Goal: Find specific page/section: Find specific page/section

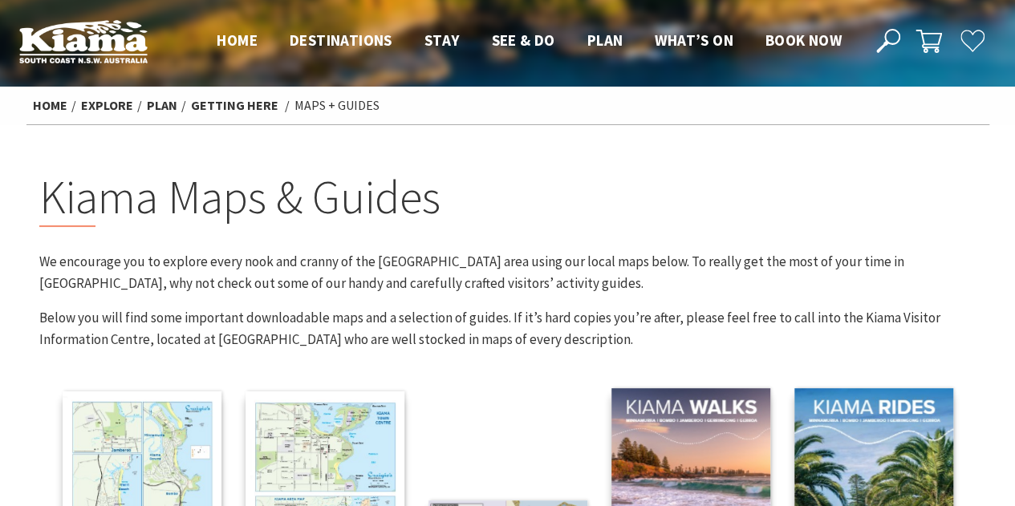
click at [882, 51] on icon at bounding box center [888, 41] width 24 height 24
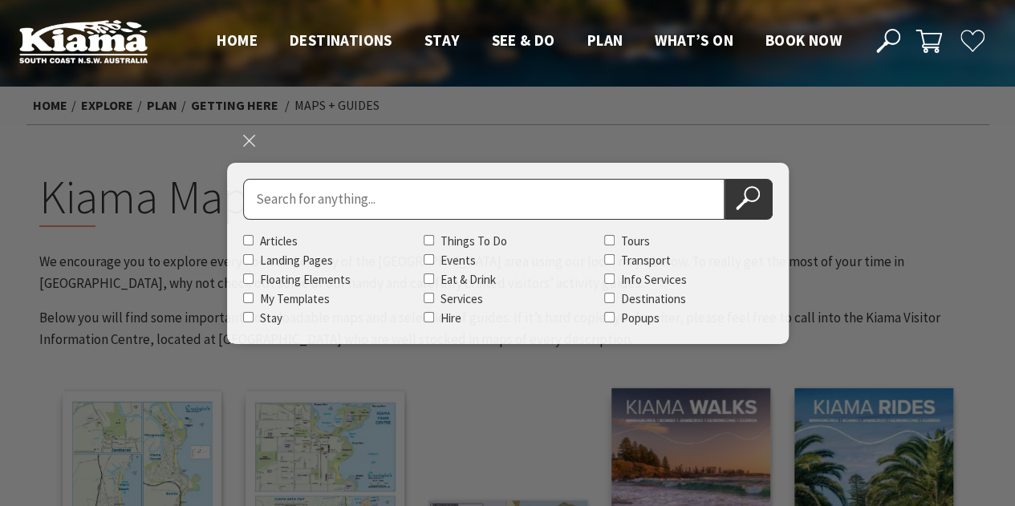
click at [474, 198] on input "Search for" at bounding box center [483, 199] width 481 height 41
paste input "[STREET_ADDRESS][PERSON_NAME]"
drag, startPoint x: 450, startPoint y: 205, endPoint x: 341, endPoint y: 199, distance: 109.2
click at [341, 199] on input "[STREET_ADDRESS][PERSON_NAME]" at bounding box center [483, 199] width 481 height 41
type input "[STREET_ADDRESS][PERSON_NAME]"
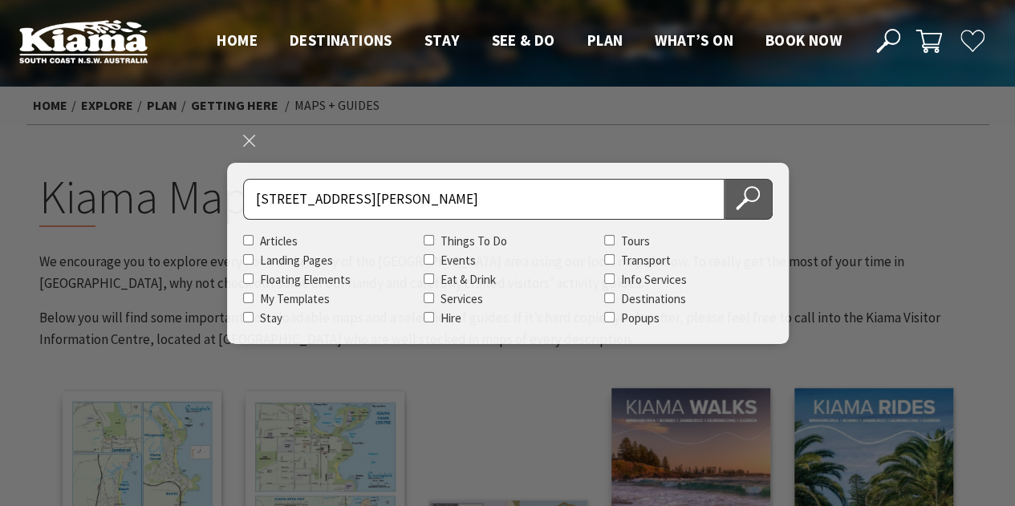
click at [769, 206] on button "Search Now" at bounding box center [748, 199] width 48 height 41
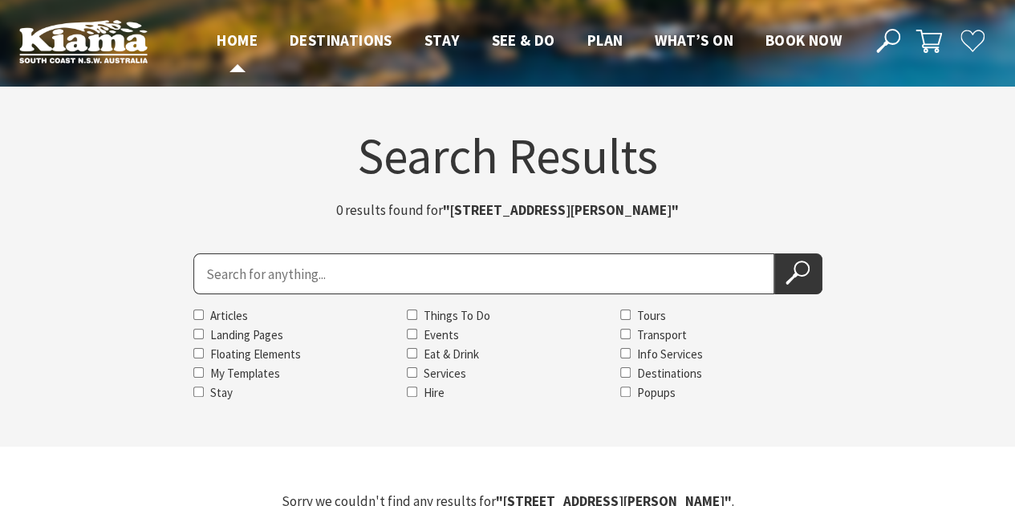
click at [234, 39] on span "Home" at bounding box center [237, 39] width 41 height 19
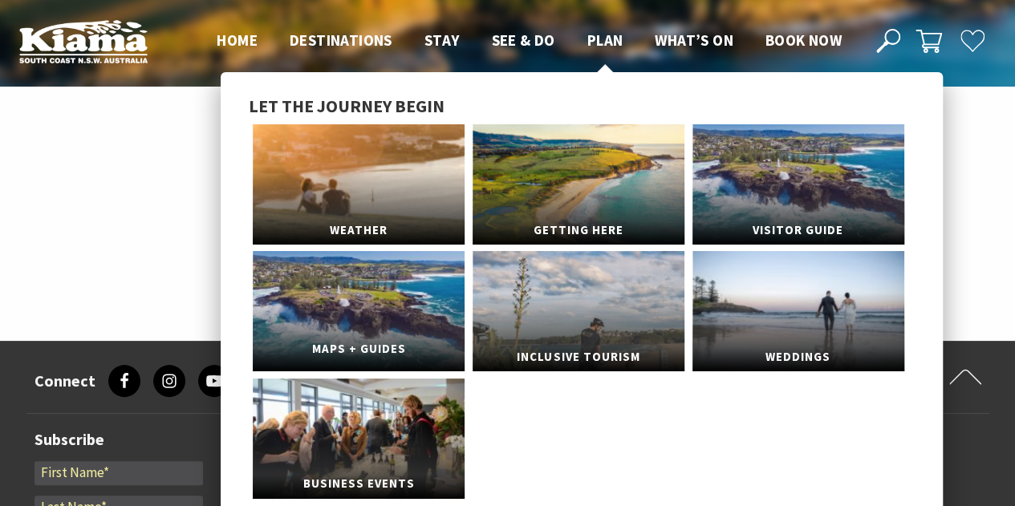
click at [395, 313] on link "Maps + Guides" at bounding box center [359, 311] width 212 height 120
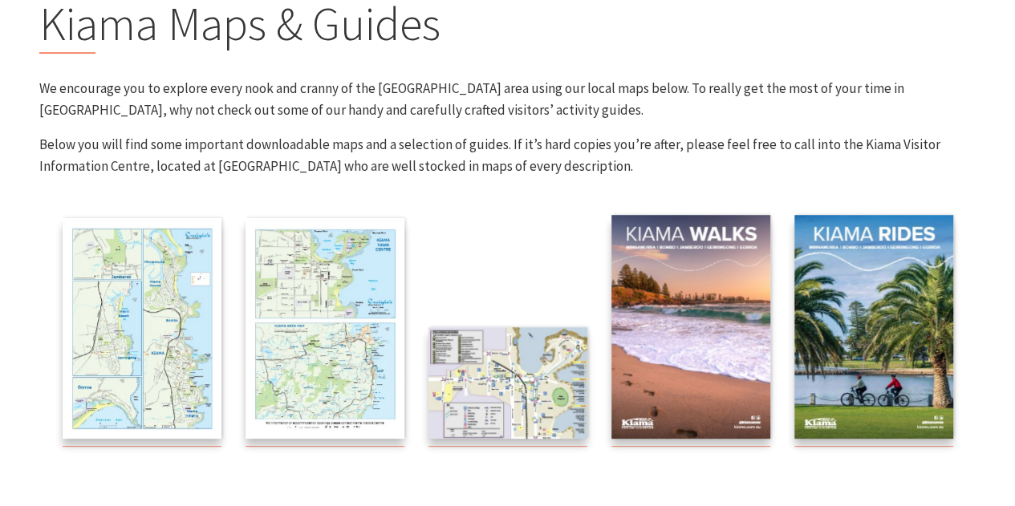
scroll to position [241, 0]
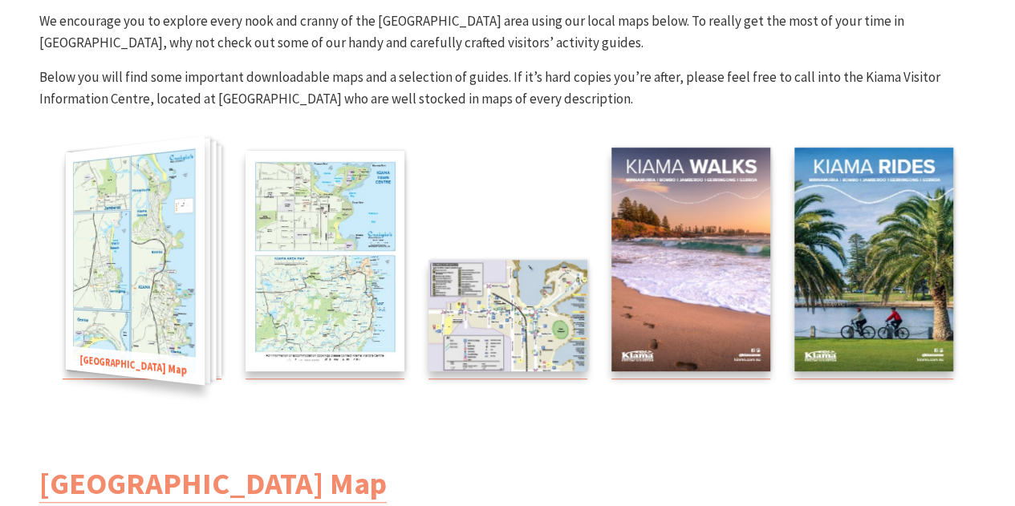
click at [121, 277] on img at bounding box center [134, 260] width 139 height 249
